Goal: Transaction & Acquisition: Purchase product/service

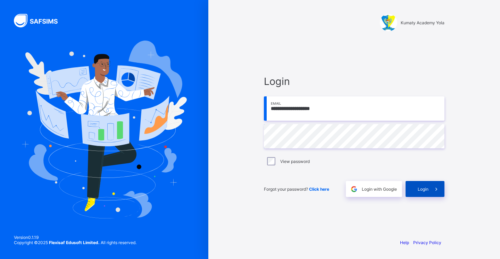
click at [421, 191] on span "Login" at bounding box center [422, 189] width 11 height 5
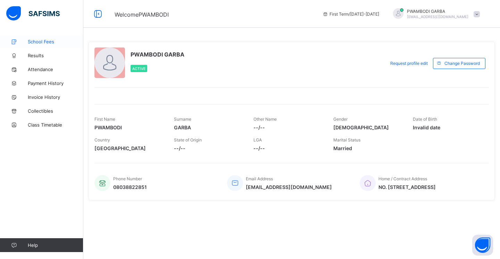
click at [47, 42] on span "School Fees" at bounding box center [56, 42] width 56 height 6
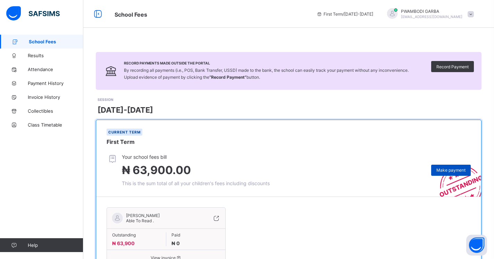
click at [456, 171] on span "Make payment" at bounding box center [450, 170] width 29 height 5
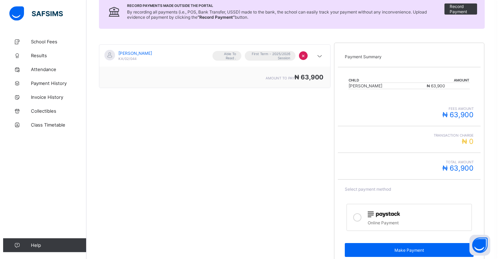
scroll to position [97, 0]
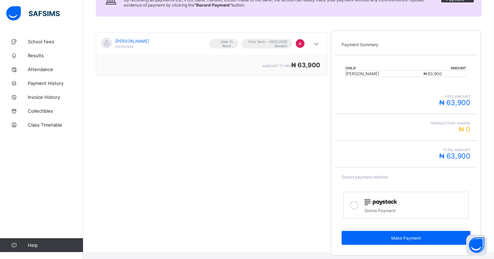
click at [358, 207] on icon at bounding box center [354, 205] width 8 height 8
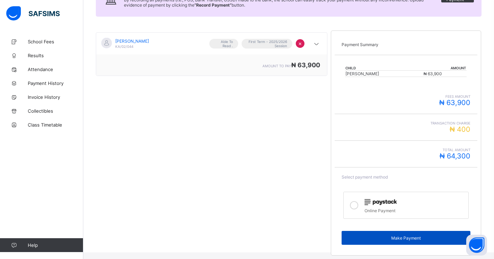
click at [410, 237] on span "Make Payment" at bounding box center [406, 238] width 118 height 5
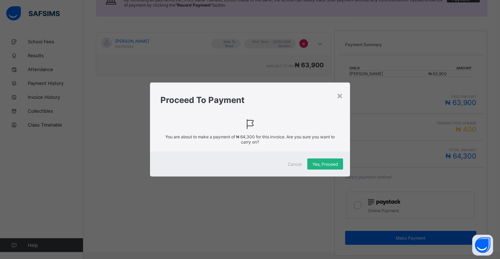
click at [330, 164] on span "Yes, Proceed" at bounding box center [324, 164] width 25 height 5
